Goal: Understand process/instructions

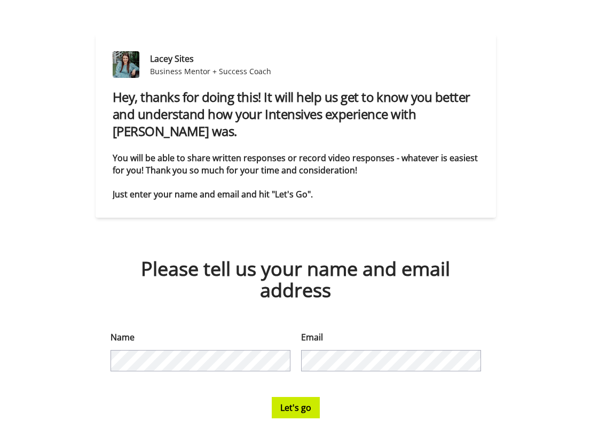
scroll to position [80, 0]
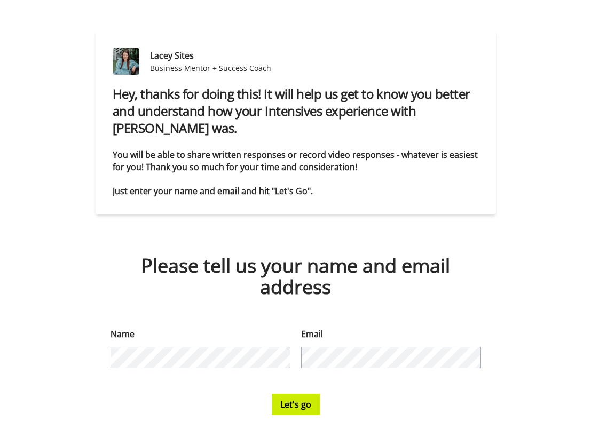
click at [301, 406] on button "Let's go" at bounding box center [296, 404] width 48 height 21
click at [295, 407] on button "Let's go" at bounding box center [296, 404] width 48 height 21
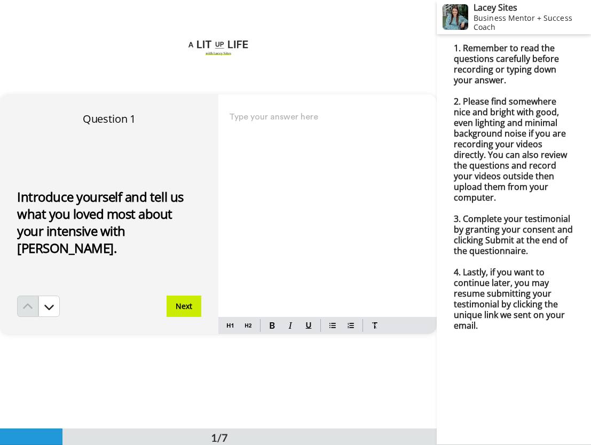
click at [191, 306] on button "Next" at bounding box center [184, 306] width 35 height 21
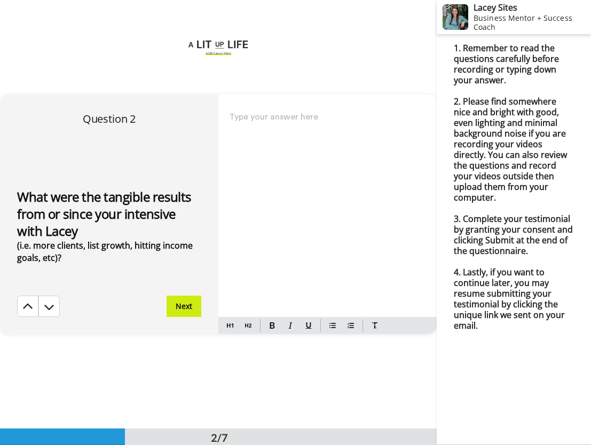
scroll to position [429, 0]
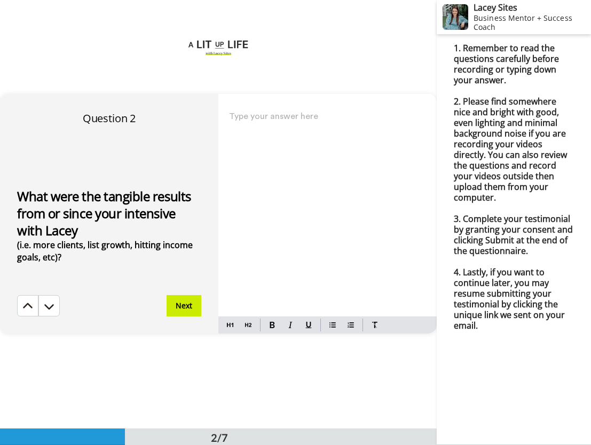
click at [184, 308] on button "Next" at bounding box center [184, 305] width 35 height 21
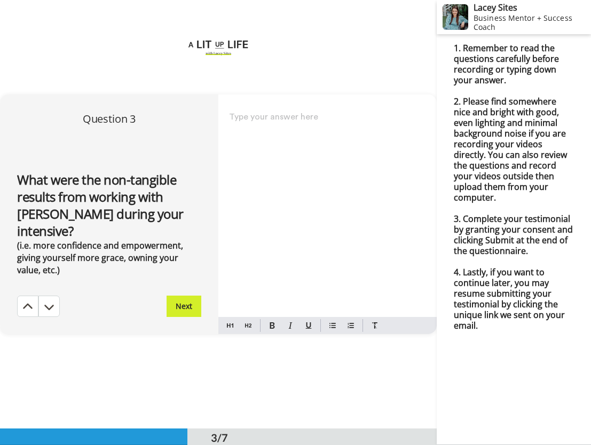
scroll to position [858, 0]
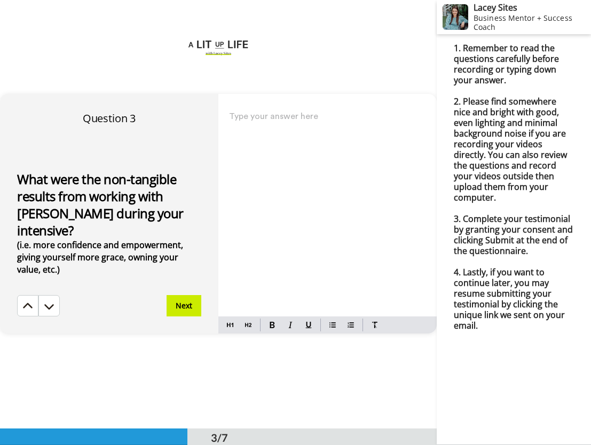
click at [179, 307] on button "Next" at bounding box center [184, 305] width 35 height 21
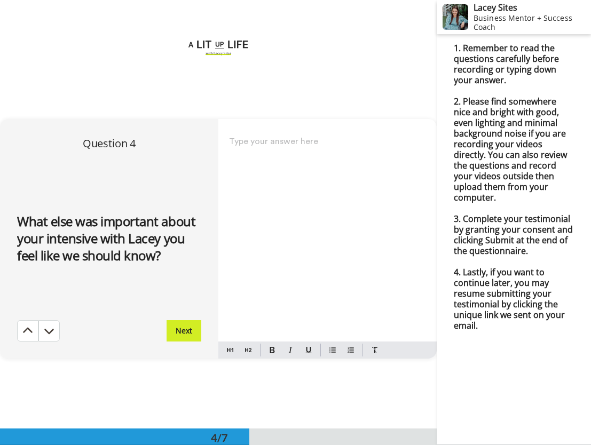
scroll to position [1287, 0]
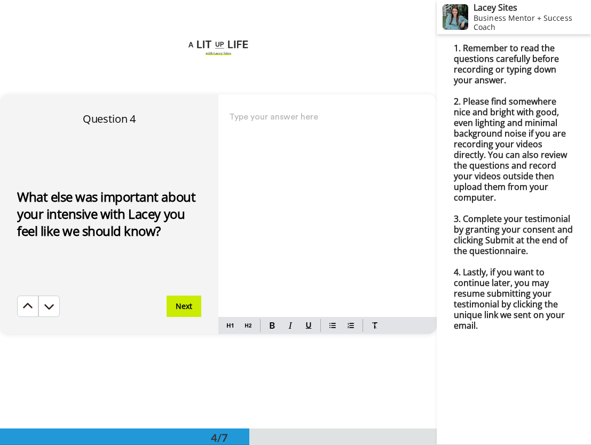
click at [186, 303] on button "Next" at bounding box center [184, 306] width 35 height 21
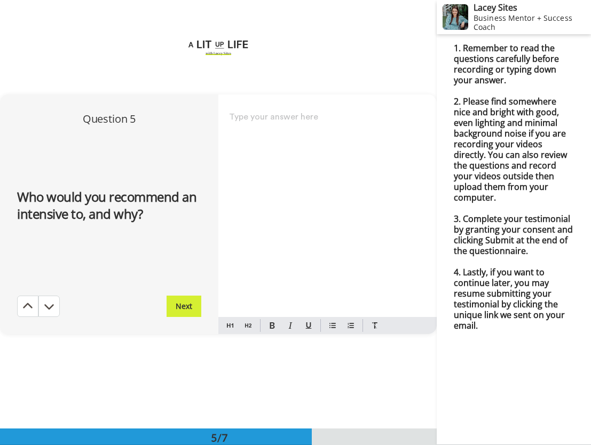
scroll to position [1715, 0]
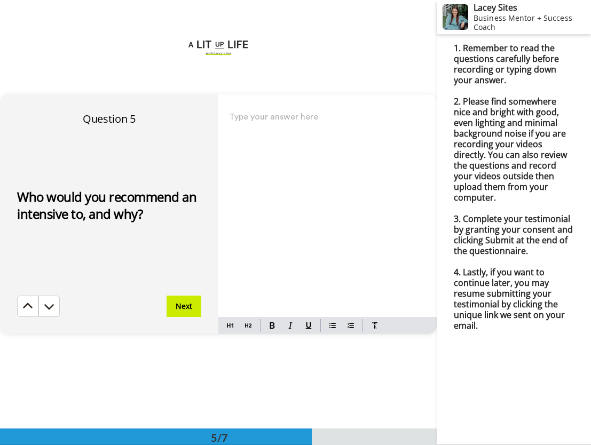
click at [185, 308] on button "Next" at bounding box center [184, 306] width 35 height 21
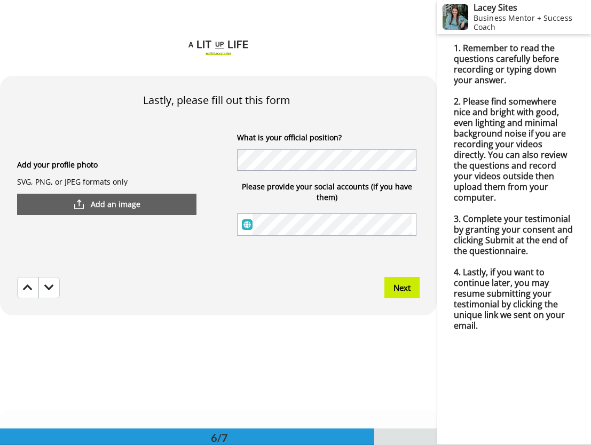
scroll to position [2165, 0]
